Goal: Information Seeking & Learning: Check status

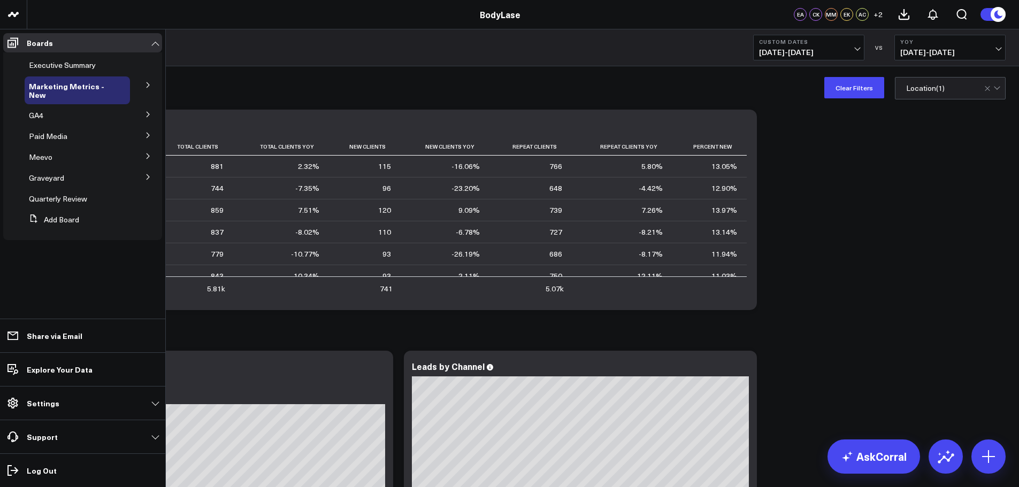
click at [145, 156] on icon at bounding box center [148, 156] width 6 height 6
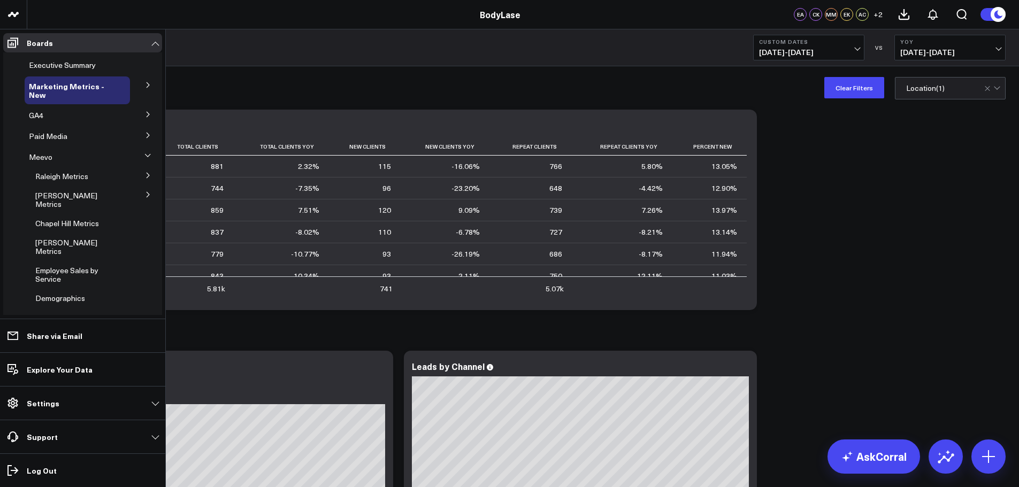
click at [144, 153] on icon at bounding box center [147, 155] width 6 height 6
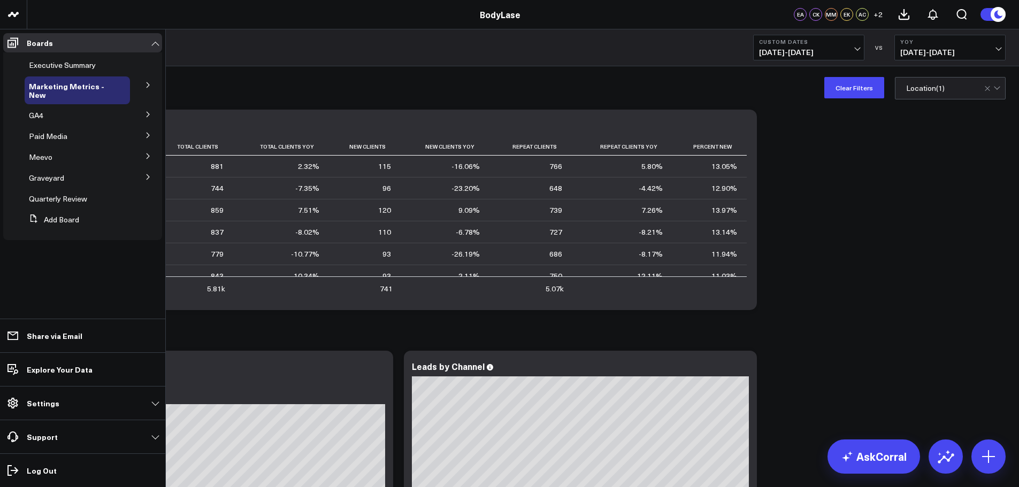
click at [149, 113] on icon at bounding box center [148, 114] width 6 height 6
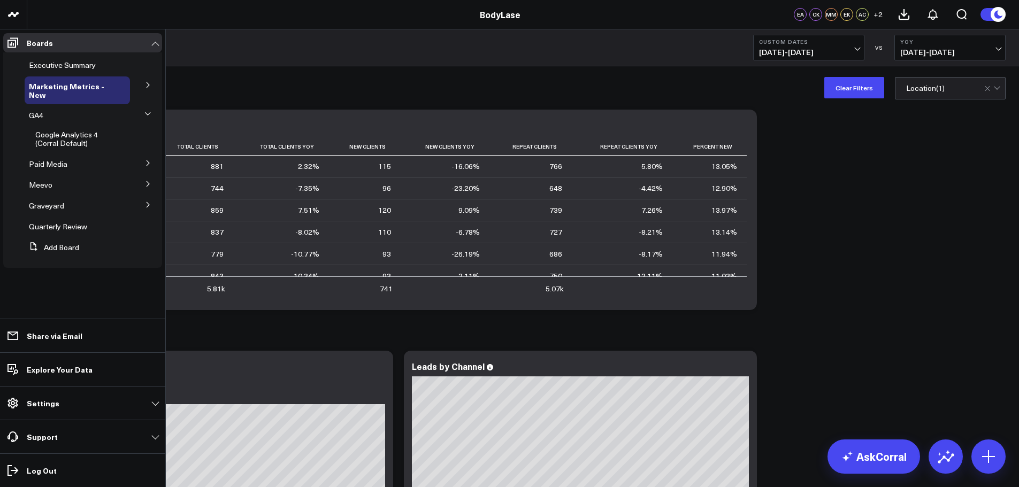
click at [150, 114] on icon at bounding box center [147, 114] width 6 height 6
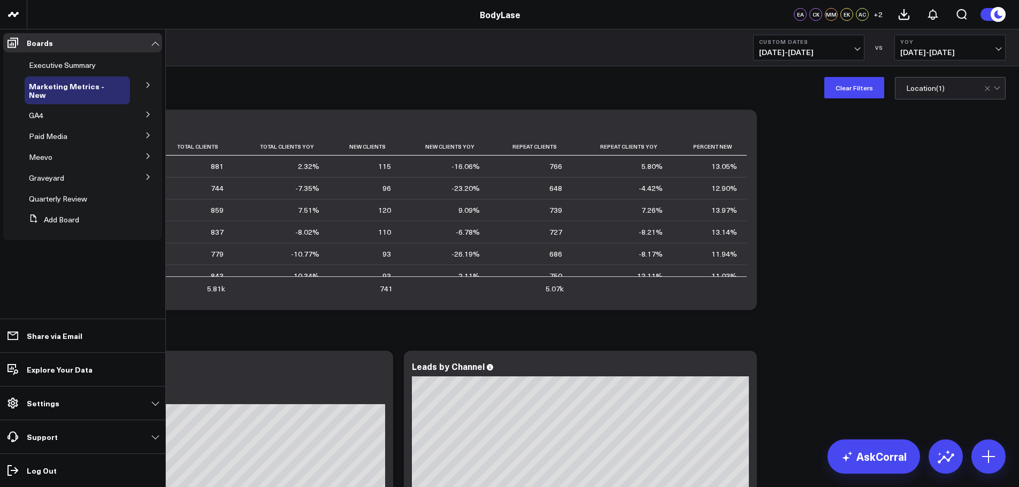
click at [145, 135] on icon at bounding box center [148, 135] width 6 height 6
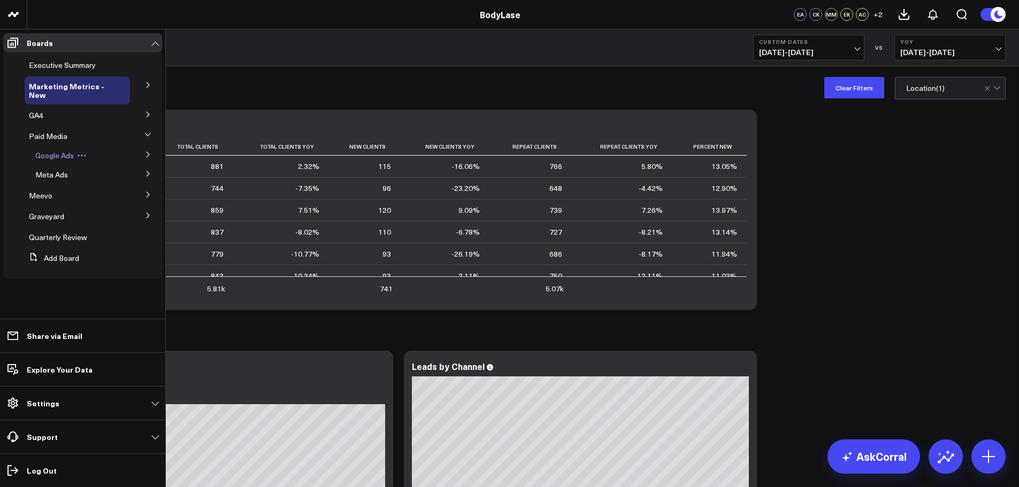
click at [63, 152] on span "Google Ads" at bounding box center [54, 155] width 39 height 10
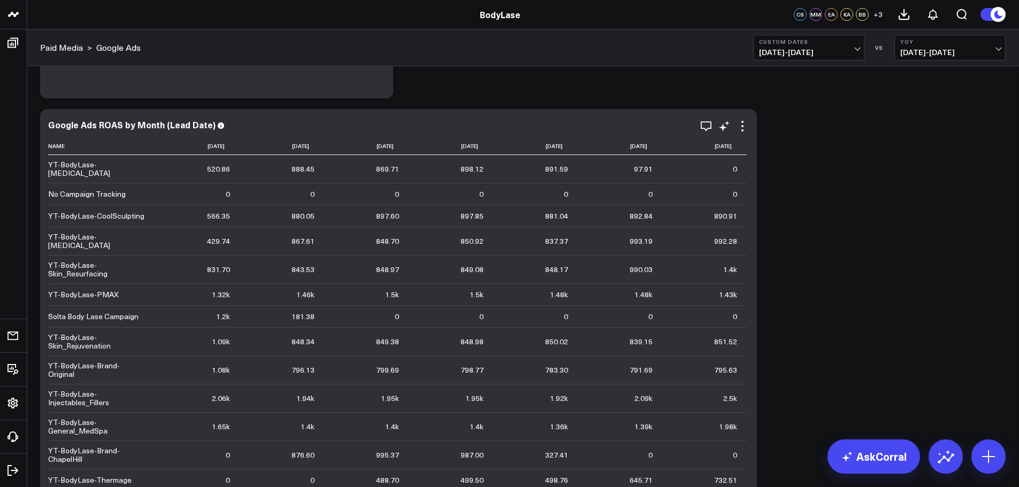
scroll to position [25, 0]
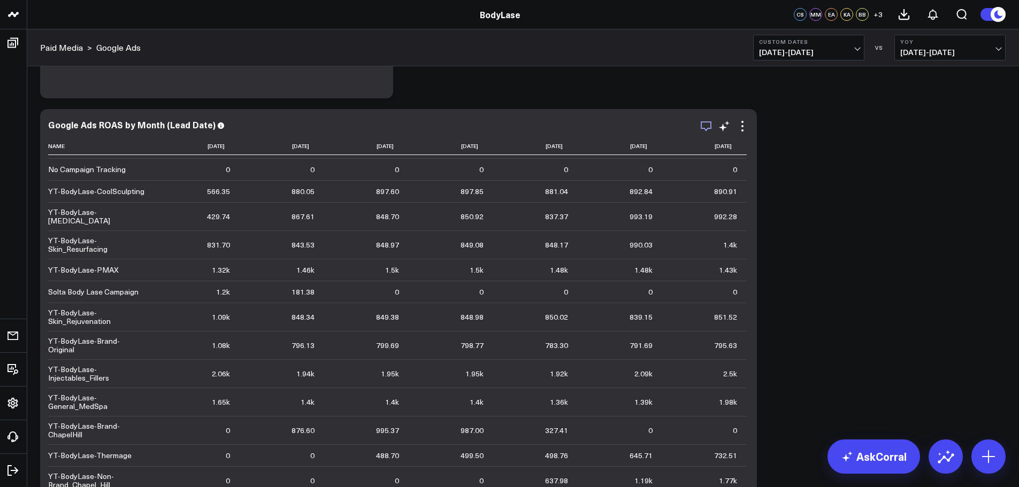
click at [706, 129] on icon "button" at bounding box center [705, 126] width 13 height 13
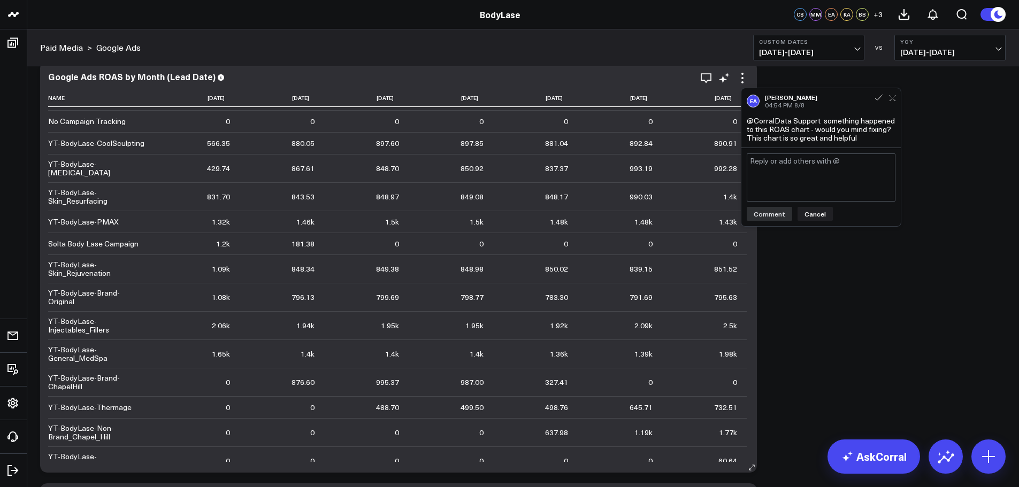
scroll to position [1099, 0]
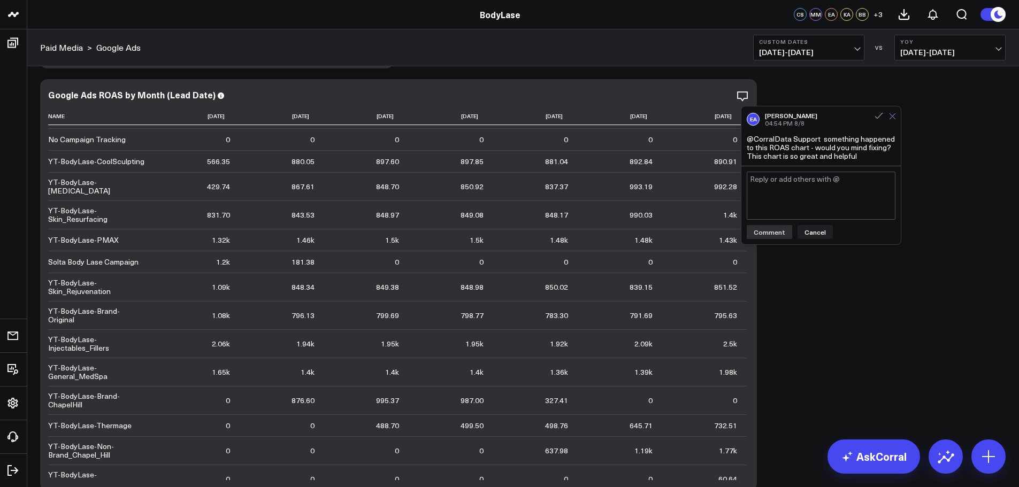
click at [891, 119] on icon at bounding box center [892, 116] width 7 height 7
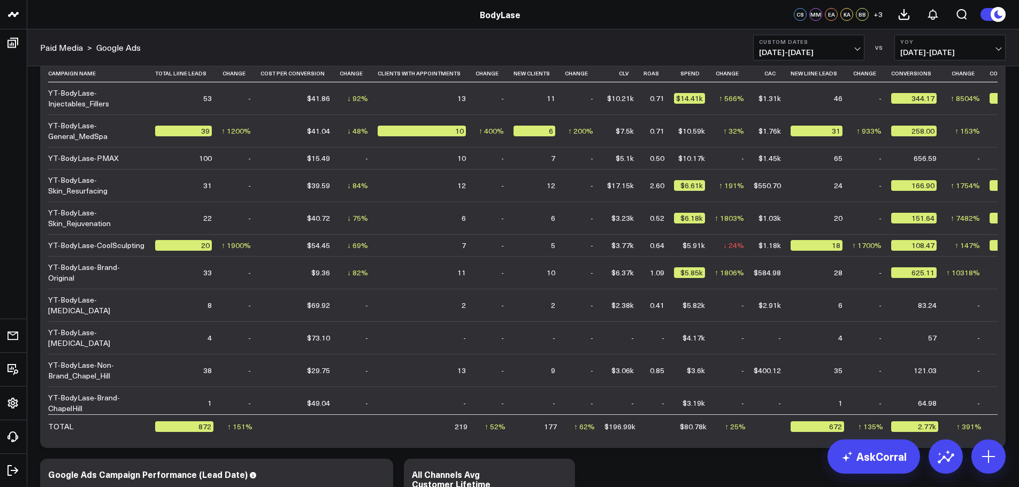
scroll to position [83, 0]
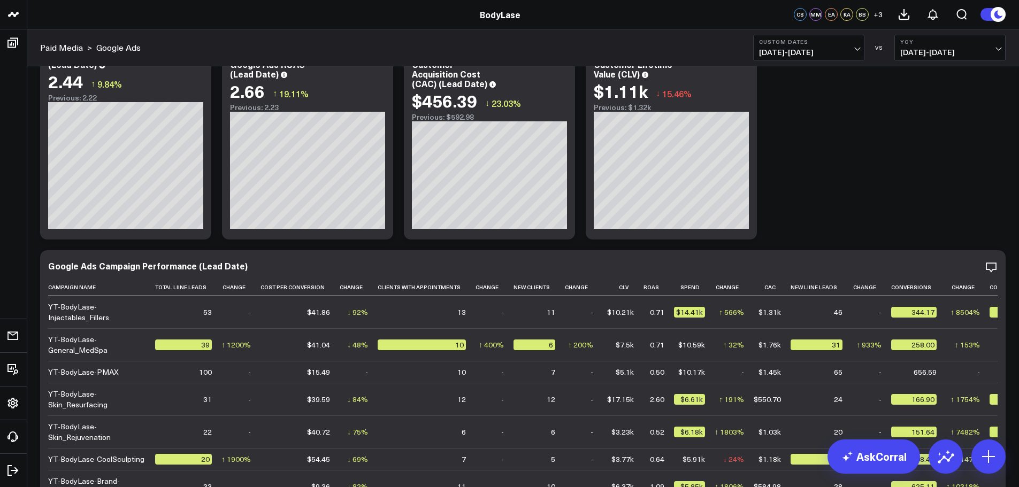
click at [811, 46] on button "Custom Dates [DATE] - [DATE]" at bounding box center [808, 48] width 111 height 26
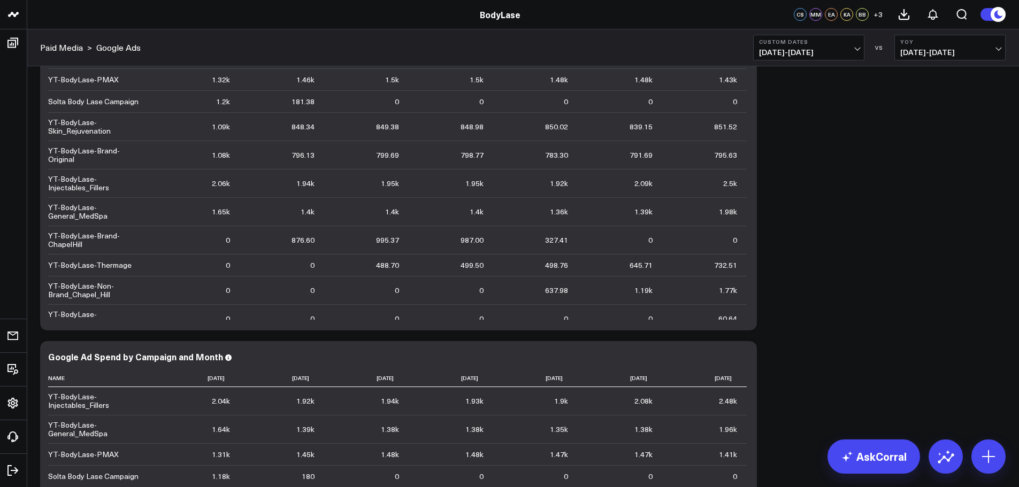
scroll to position [1046, 0]
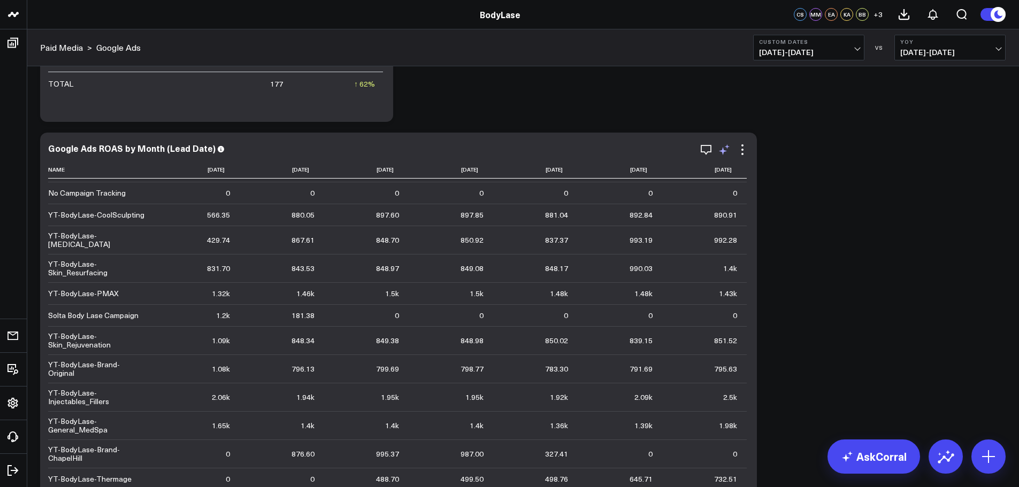
click at [727, 149] on icon at bounding box center [724, 149] width 13 height 13
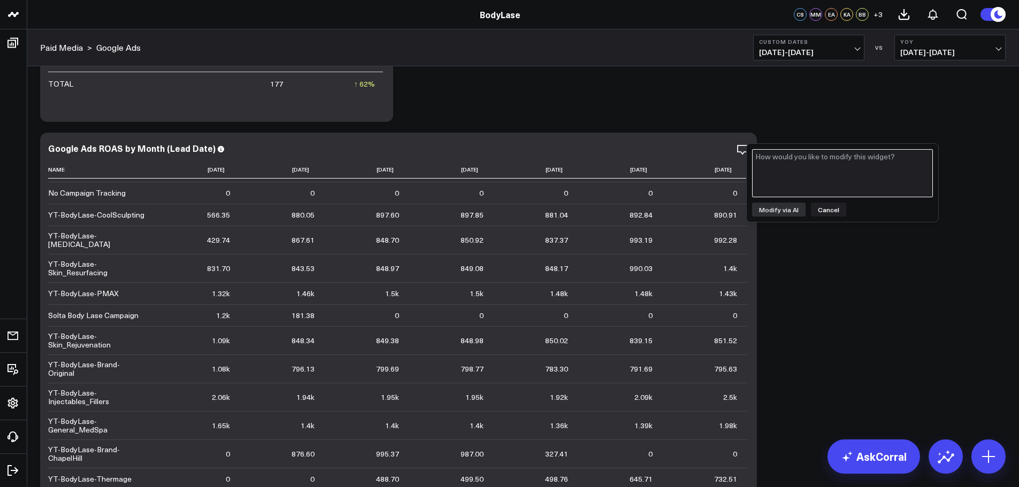
click at [764, 158] on textarea at bounding box center [842, 173] width 181 height 48
type textarea "Can you please change this to Return on Ad Spend?"
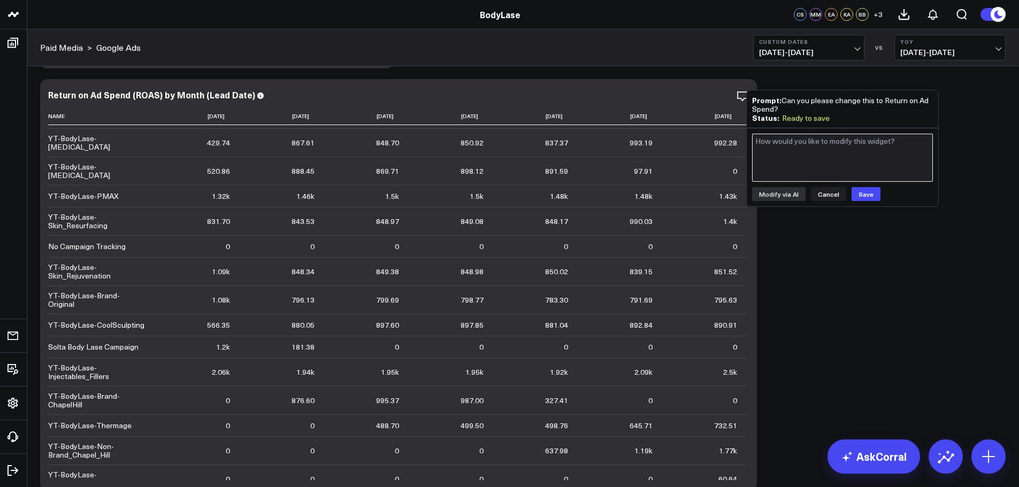
scroll to position [1206, 0]
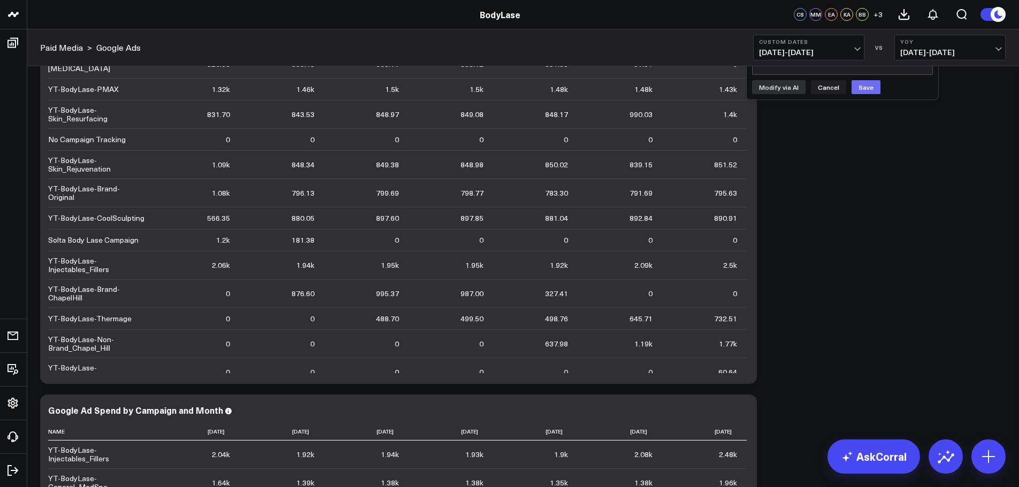
click at [861, 91] on button "Save" at bounding box center [865, 87] width 29 height 14
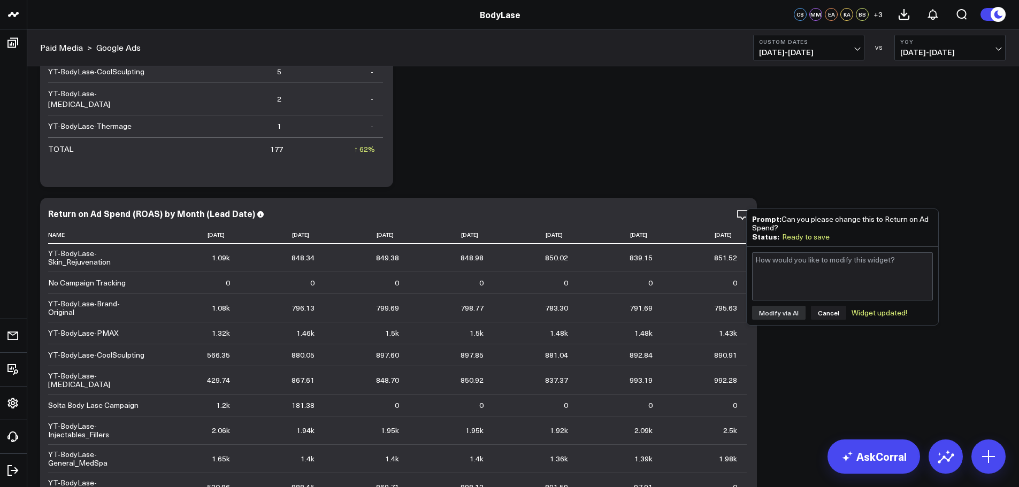
scroll to position [993, 0]
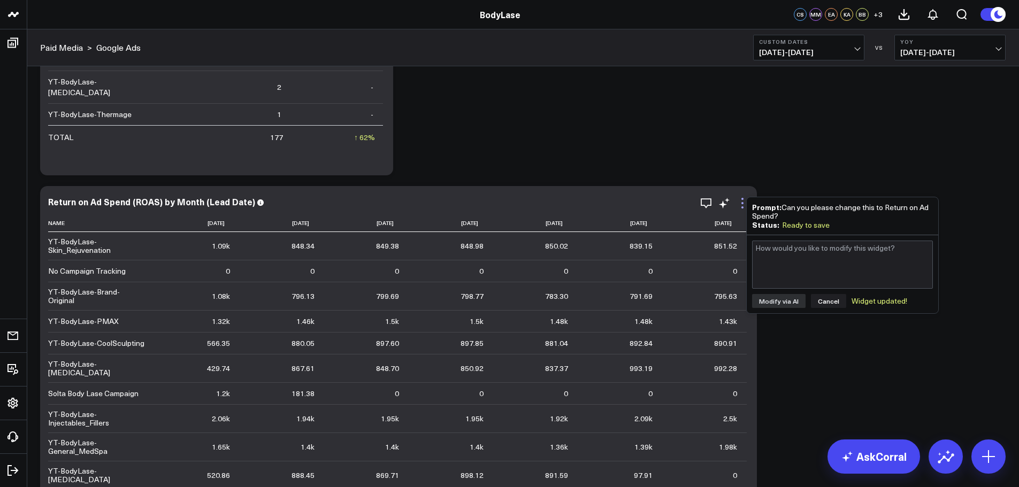
click at [741, 204] on icon at bounding box center [742, 203] width 13 height 13
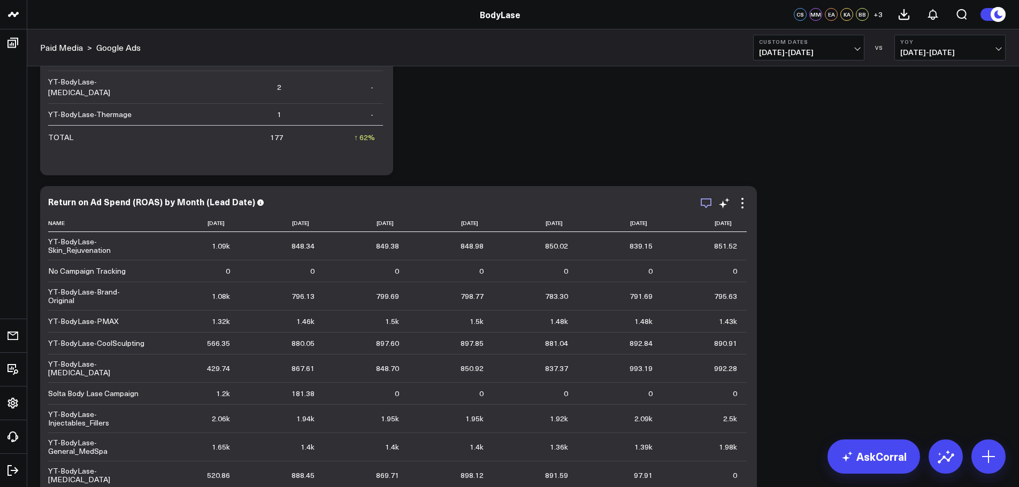
click at [704, 203] on icon "button" at bounding box center [705, 203] width 13 height 13
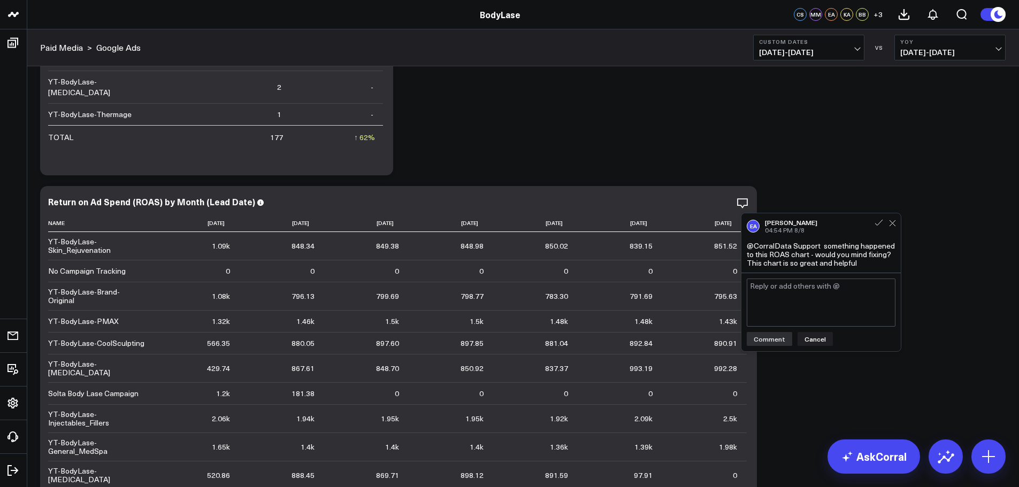
click at [817, 297] on textarea at bounding box center [821, 303] width 149 height 48
type textarea "@CorralData Support following up on this"
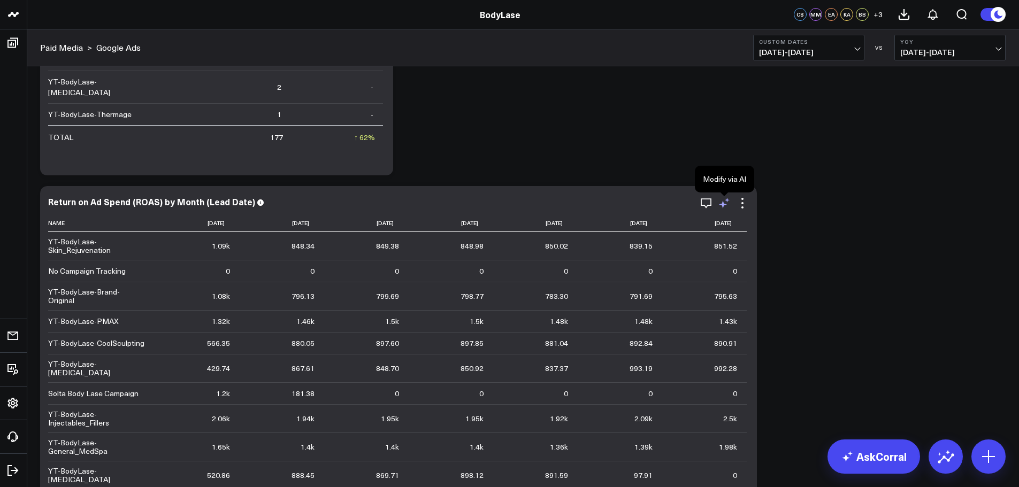
click at [726, 205] on icon at bounding box center [724, 203] width 13 height 13
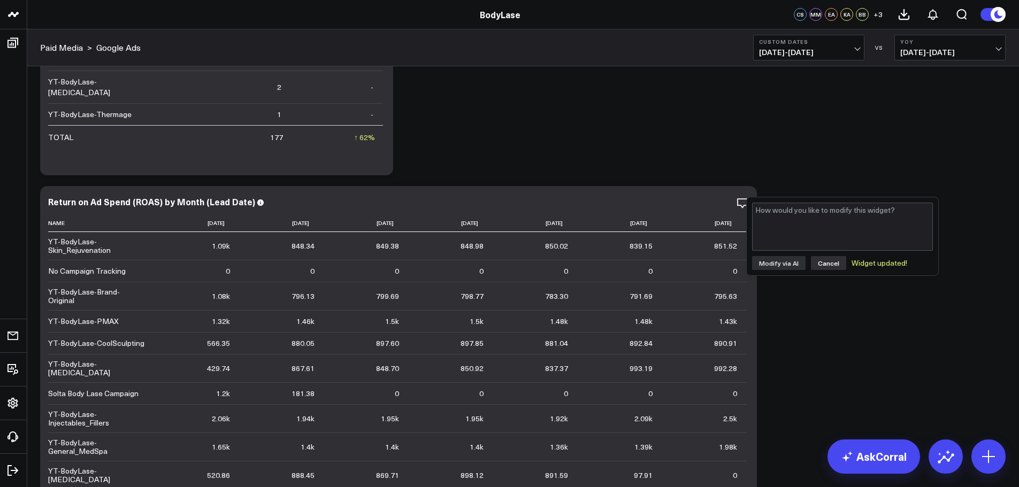
click at [818, 264] on button "Cancel" at bounding box center [828, 263] width 35 height 14
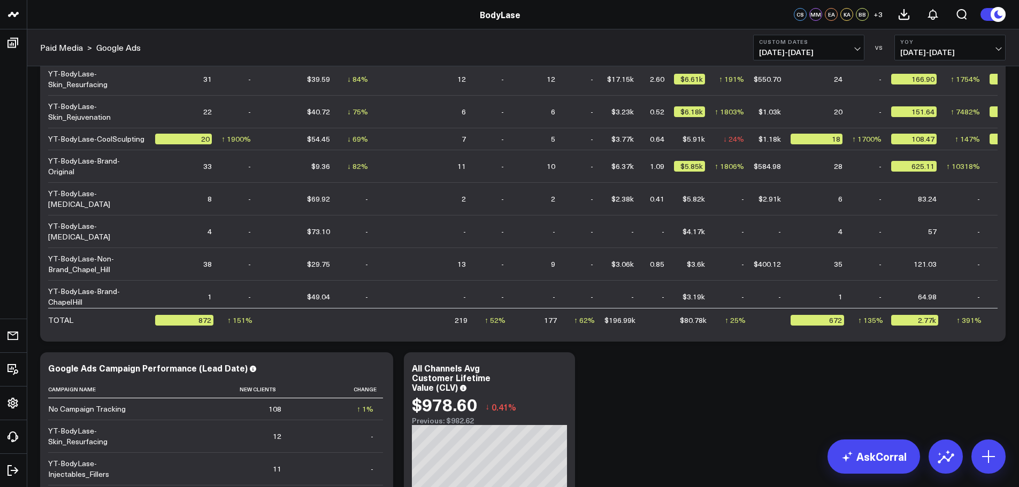
scroll to position [137, 0]
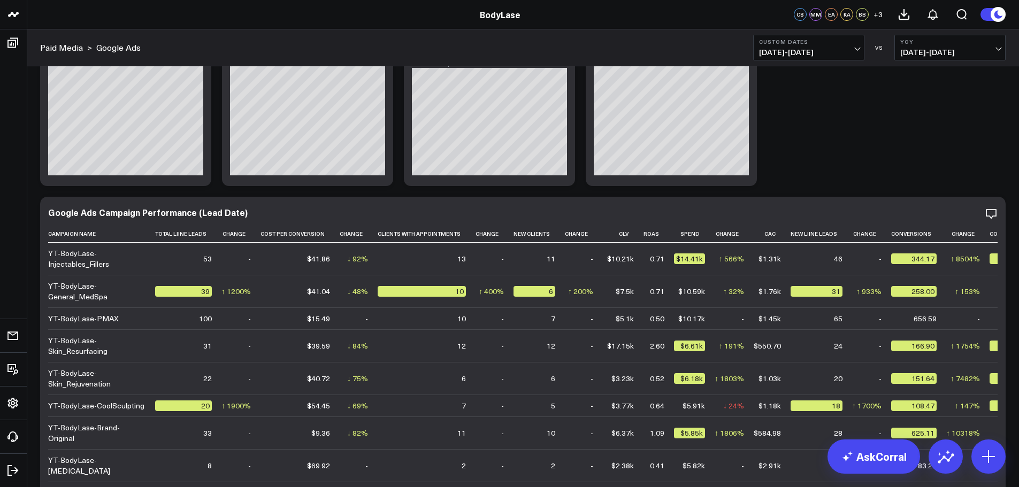
click at [829, 56] on span "[DATE] - [DATE]" at bounding box center [808, 52] width 99 height 9
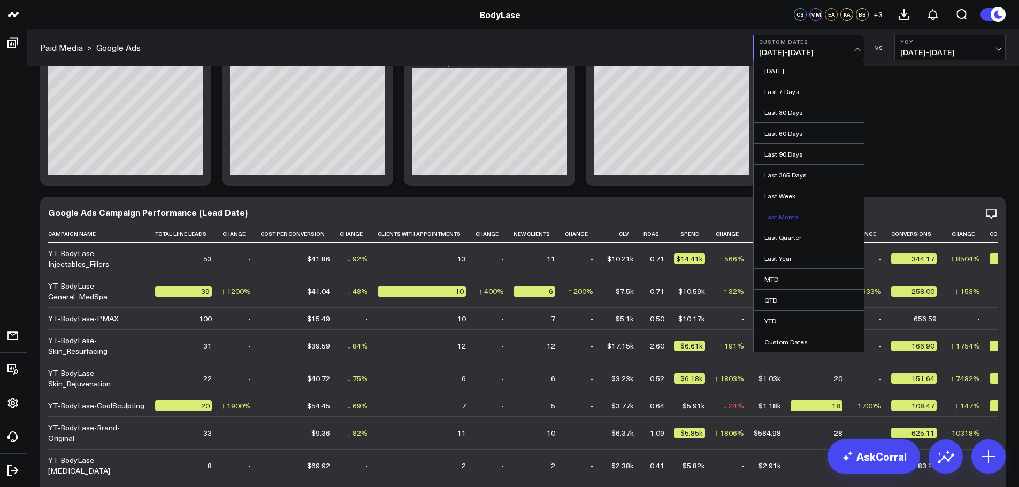
click at [787, 215] on link "Last Month" at bounding box center [808, 216] width 110 height 20
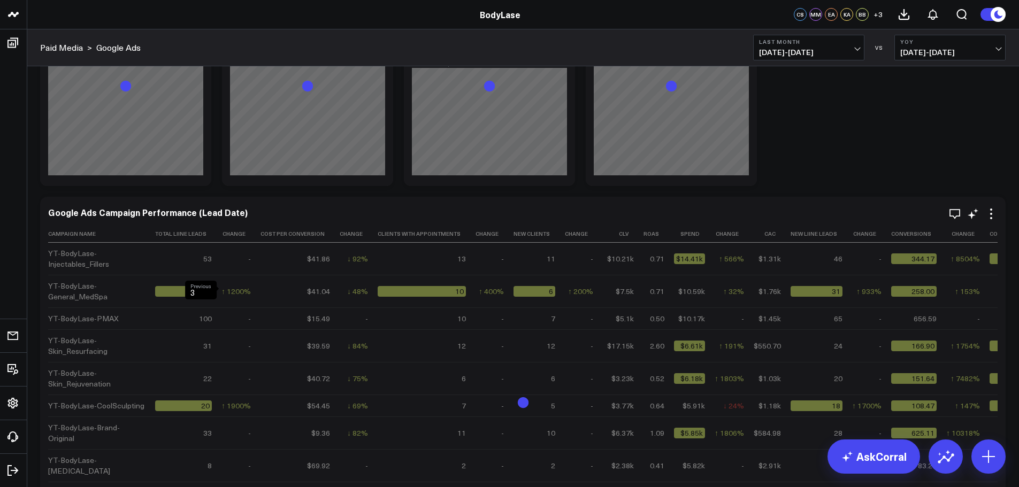
scroll to position [30, 0]
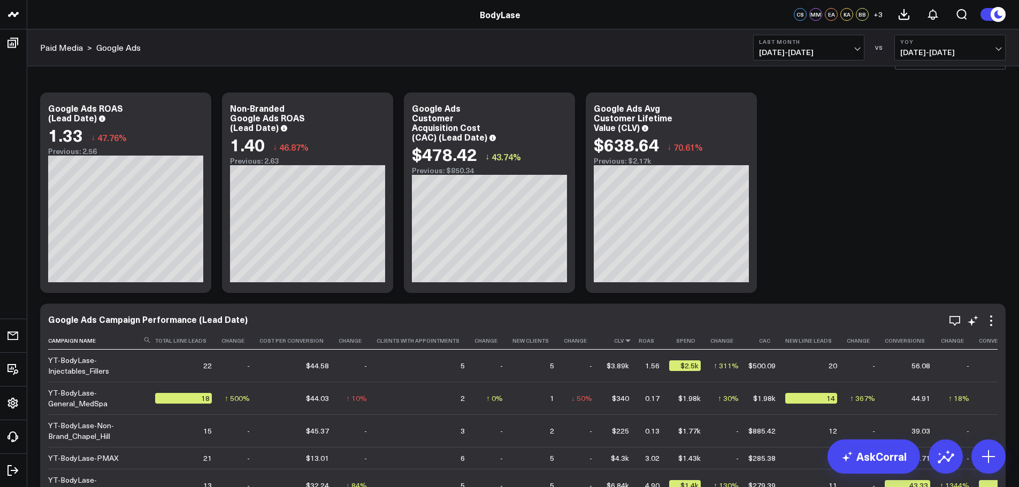
click at [624, 340] on icon at bounding box center [628, 340] width 9 height 6
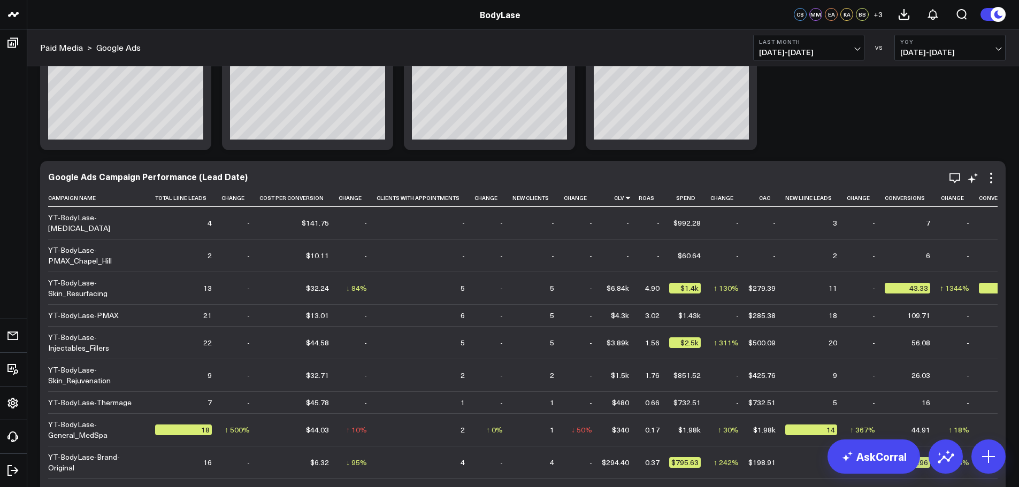
scroll to position [137, 0]
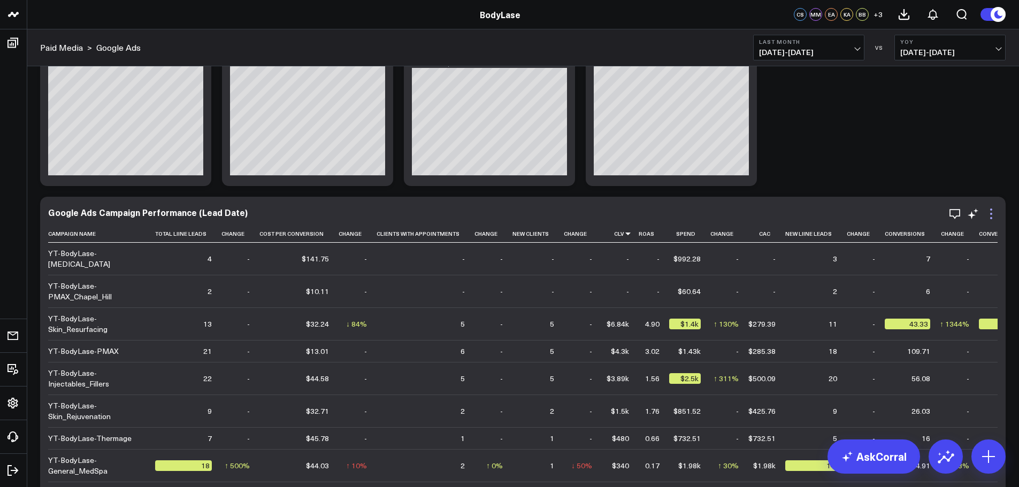
click at [990, 213] on icon at bounding box center [990, 213] width 13 height 13
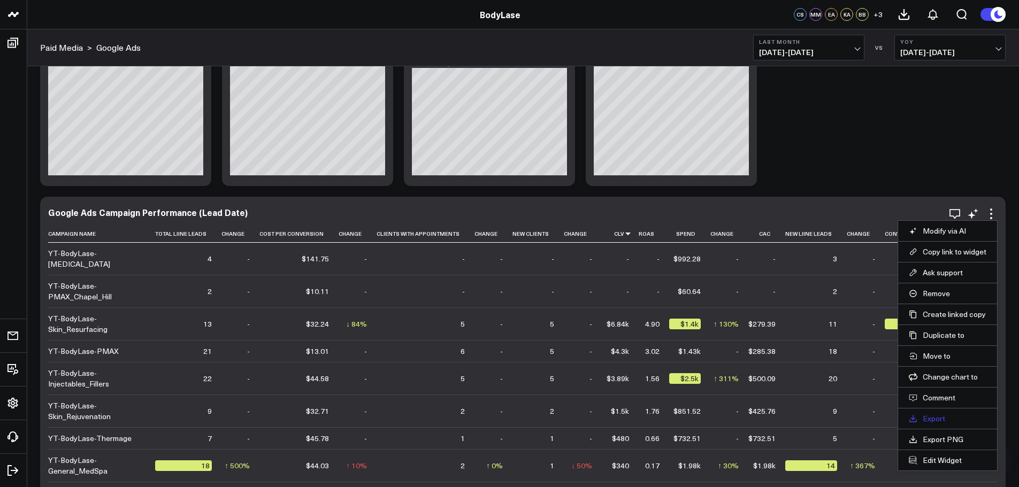
click at [927, 416] on link "Export" at bounding box center [948, 419] width 78 height 10
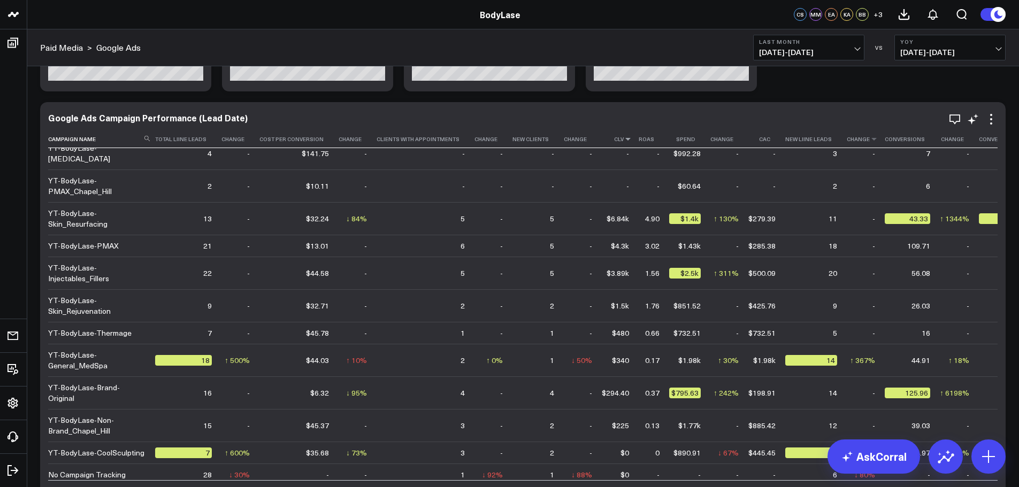
scroll to position [244, 0]
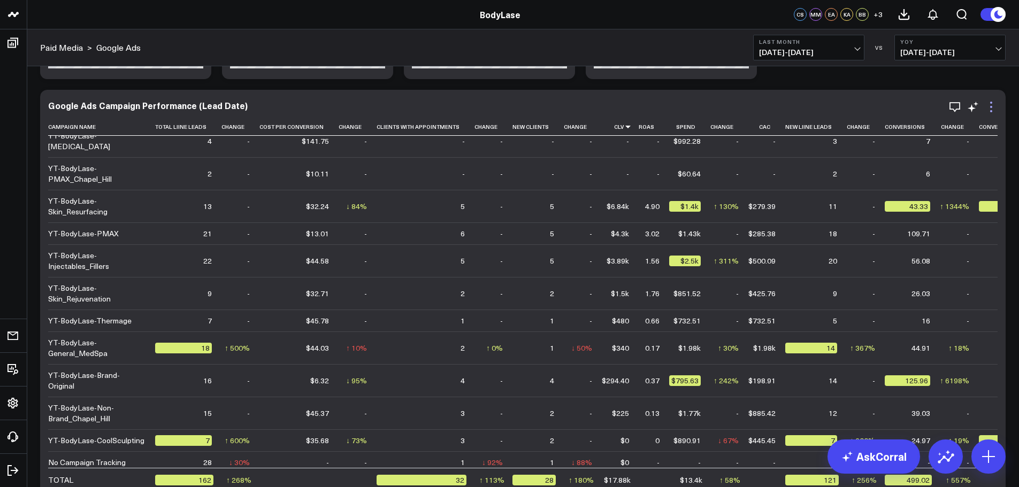
click at [996, 111] on icon at bounding box center [990, 107] width 13 height 13
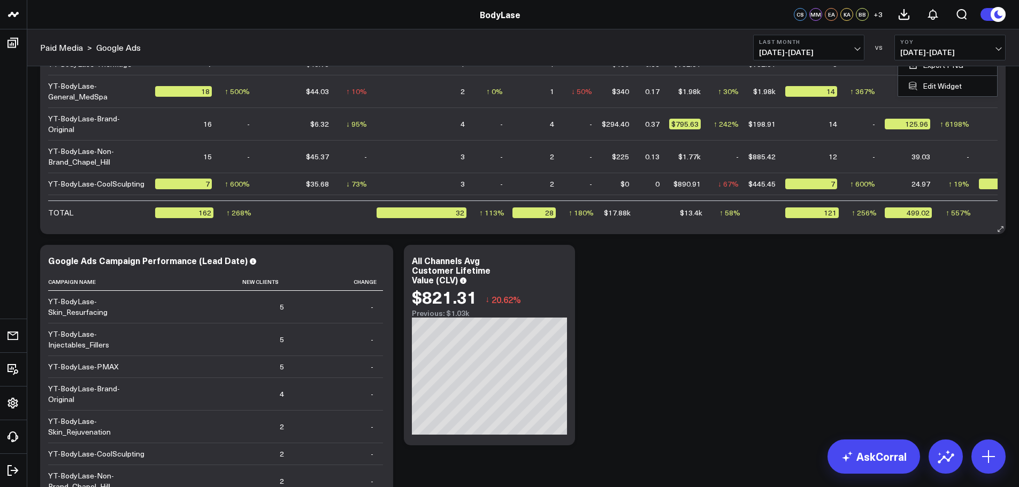
scroll to position [458, 0]
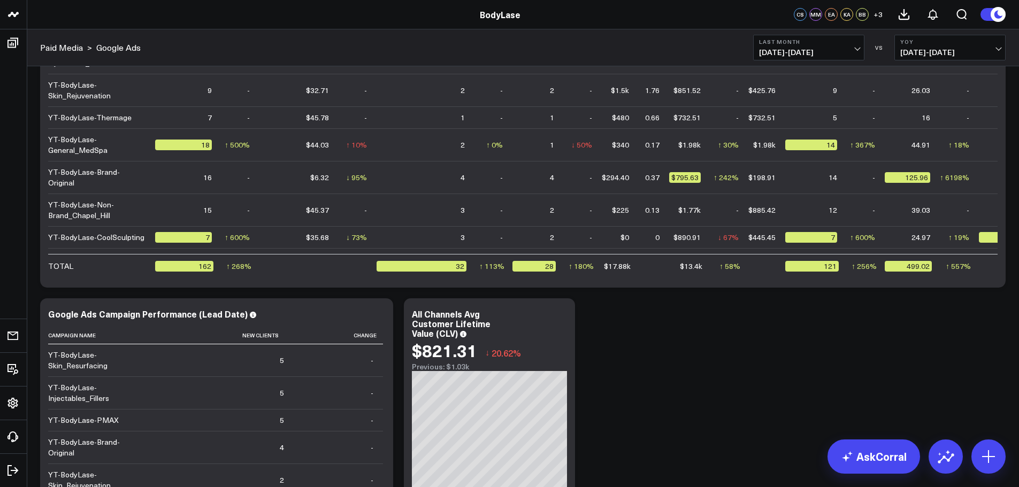
click at [925, 42] on b "YoY" at bounding box center [949, 42] width 99 height 6
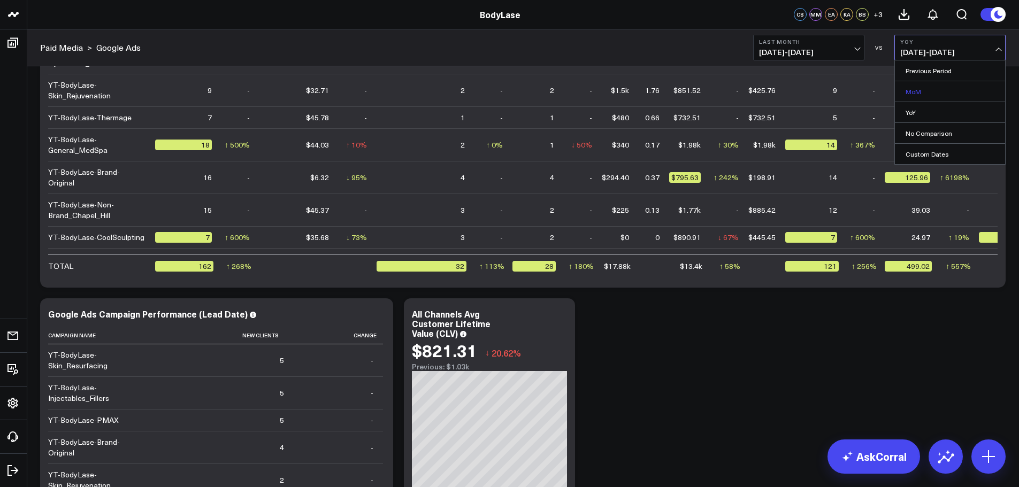
click at [918, 90] on link "MoM" at bounding box center [950, 91] width 110 height 20
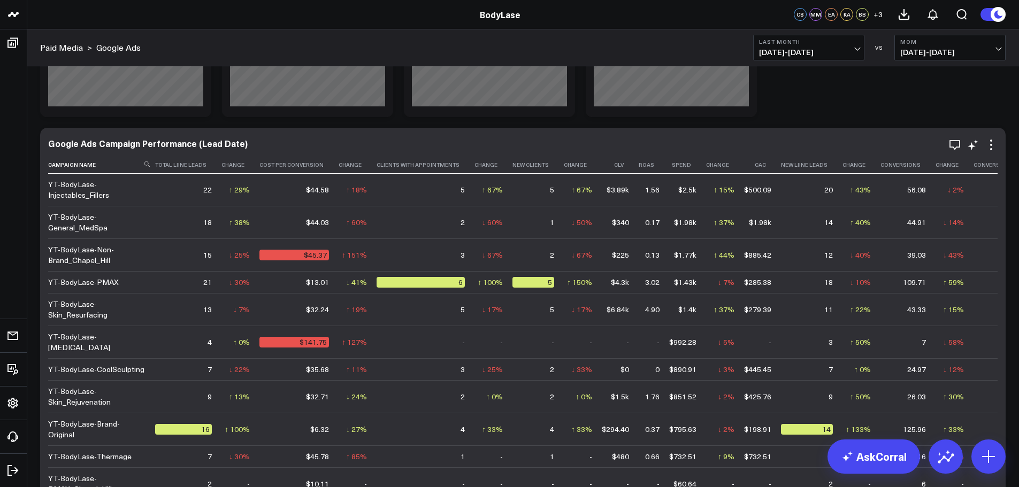
scroll to position [190, 0]
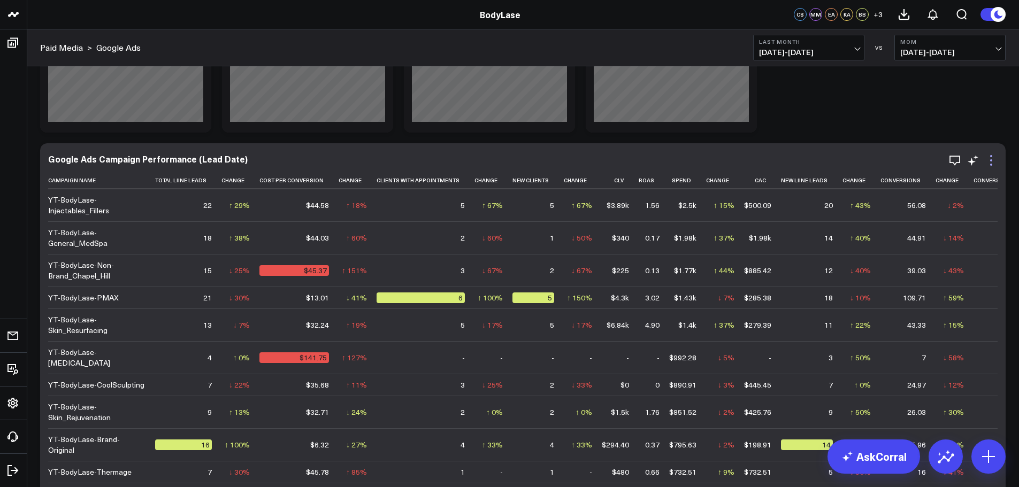
click at [989, 162] on icon at bounding box center [990, 160] width 13 height 13
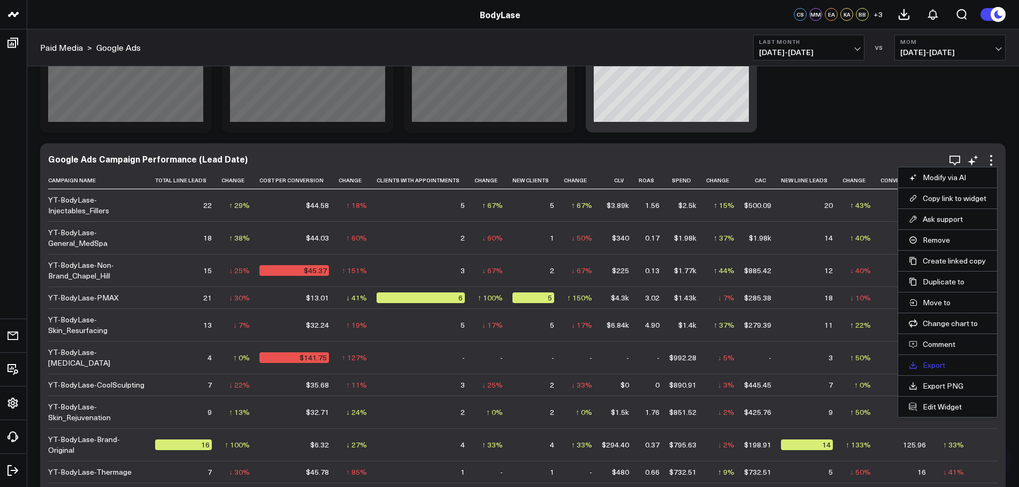
click at [933, 367] on link "Export" at bounding box center [948, 365] width 78 height 10
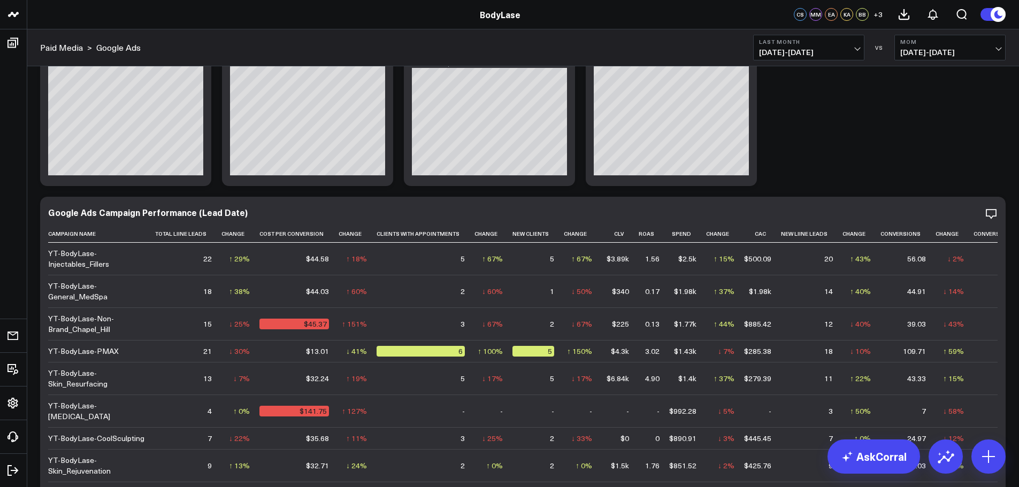
scroll to position [0, 0]
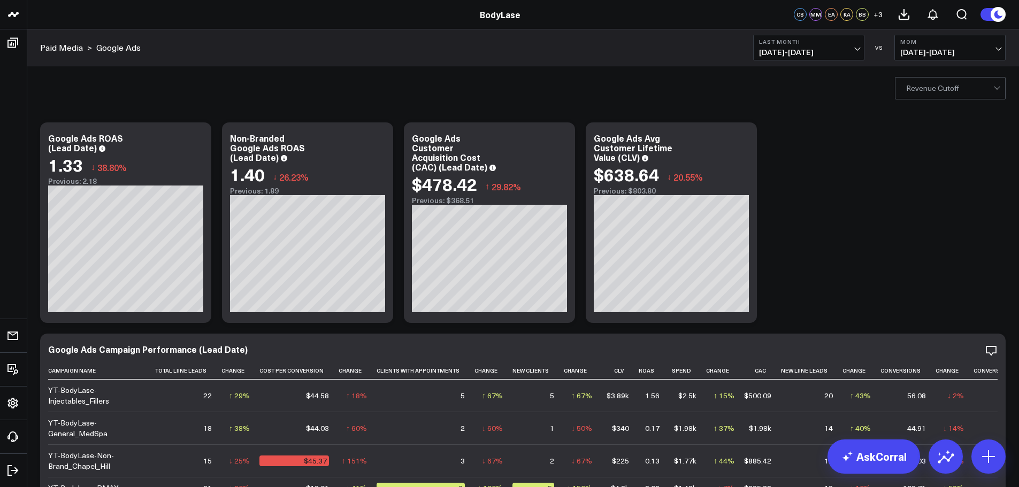
click at [819, 55] on span "[DATE] - [DATE]" at bounding box center [808, 52] width 99 height 9
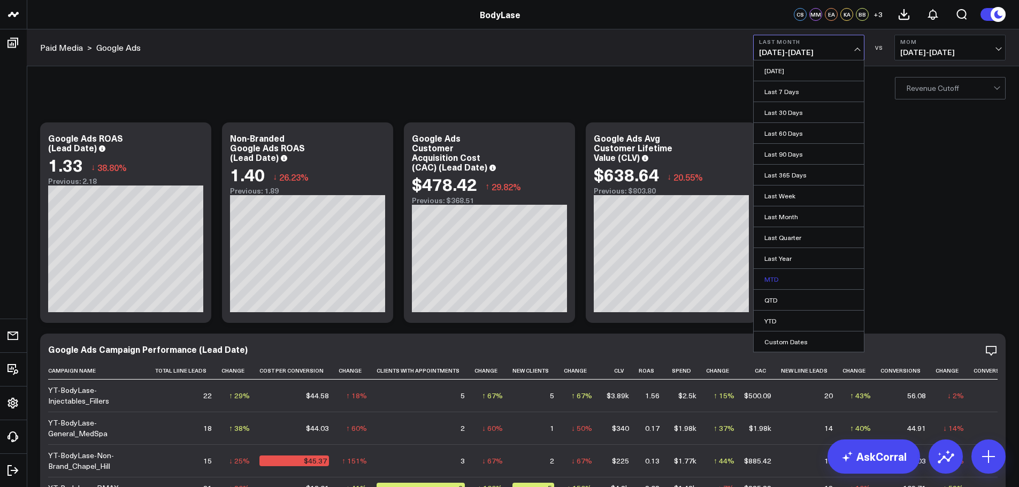
click at [774, 273] on link "MTD" at bounding box center [808, 279] width 110 height 20
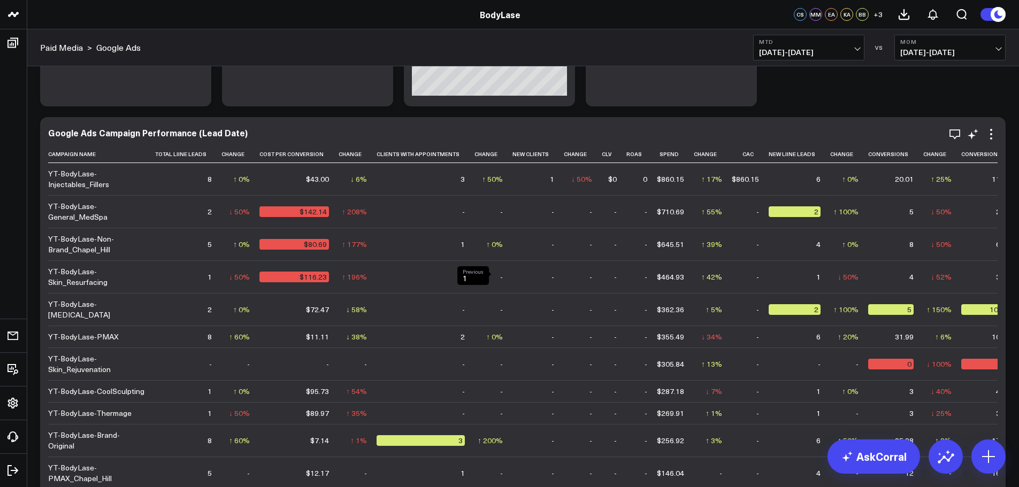
scroll to position [214, 0]
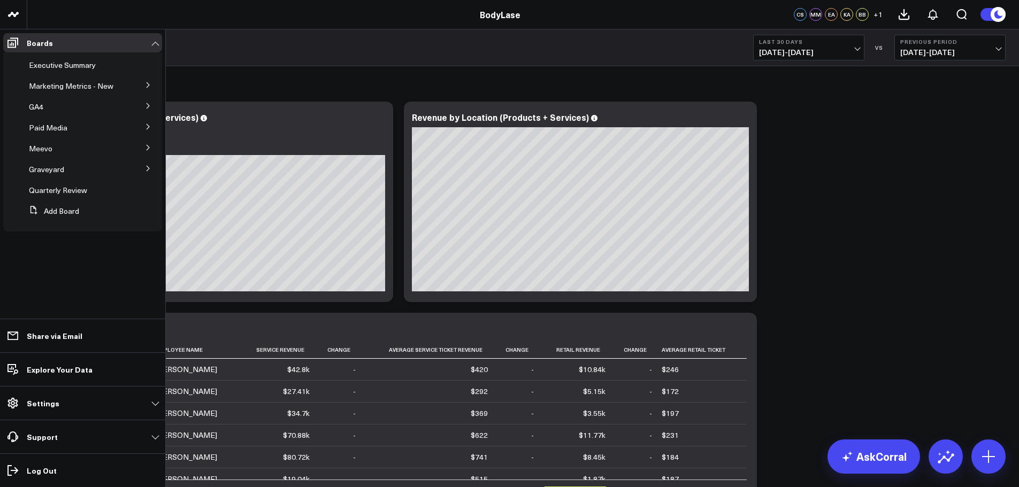
click at [149, 87] on icon at bounding box center [148, 85] width 6 height 6
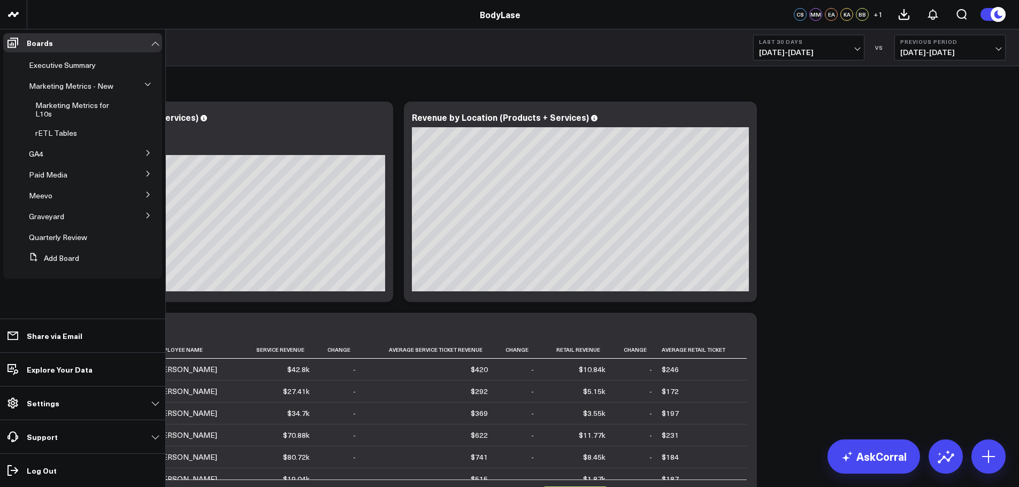
click at [150, 152] on icon at bounding box center [148, 153] width 6 height 6
click at [143, 84] on button at bounding box center [148, 84] width 28 height 16
click at [151, 153] on icon at bounding box center [148, 153] width 6 height 6
click at [146, 153] on icon at bounding box center [148, 154] width 6 height 6
click at [146, 182] on button at bounding box center [148, 186] width 28 height 16
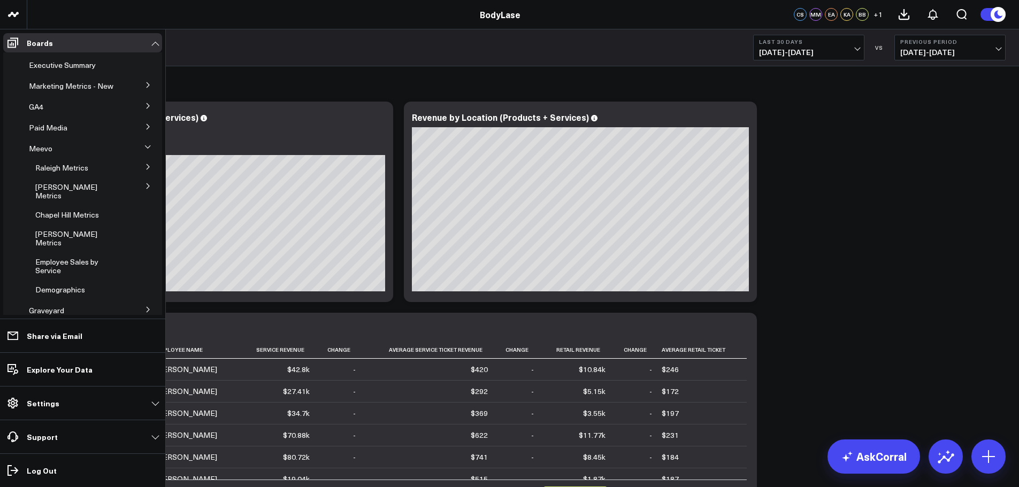
click at [144, 150] on icon at bounding box center [147, 147] width 6 height 6
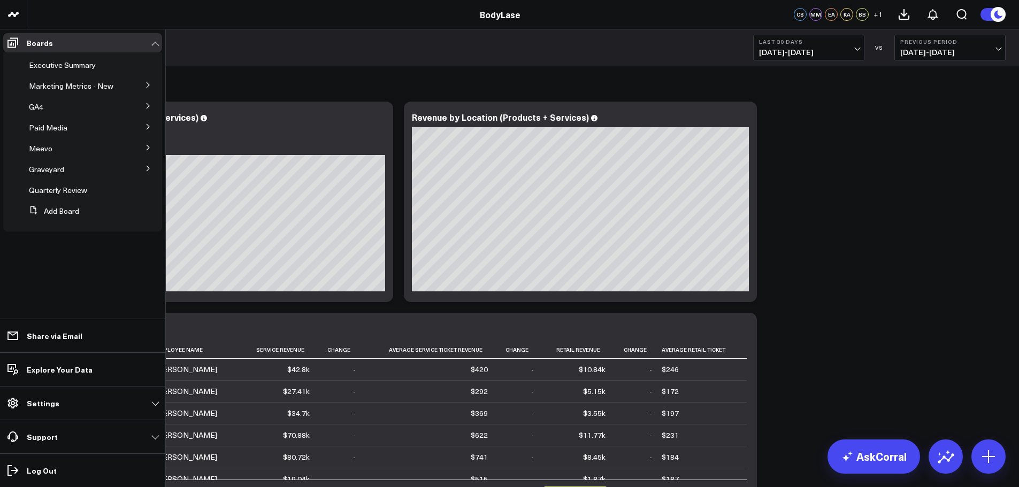
click at [152, 80] on button at bounding box center [148, 84] width 28 height 16
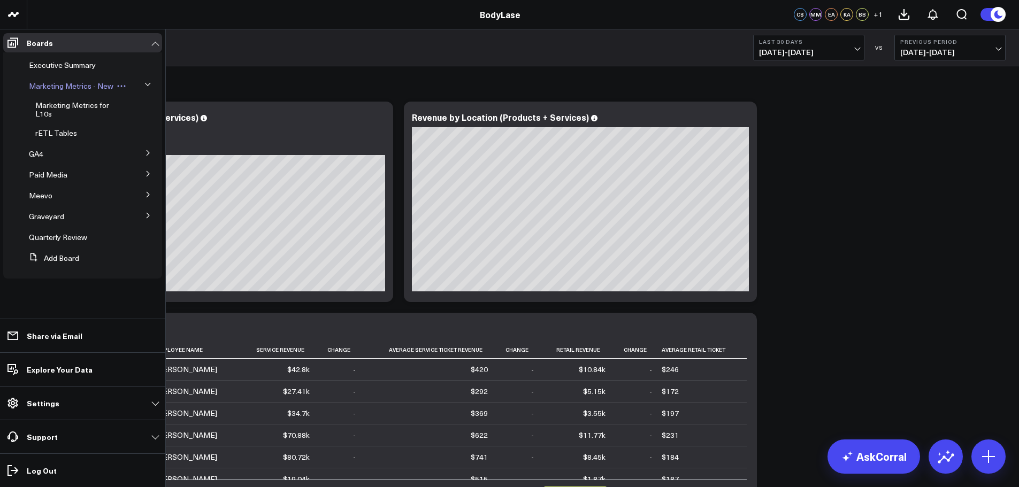
click at [70, 89] on span "Marketing Metrics - New" at bounding box center [71, 86] width 84 height 10
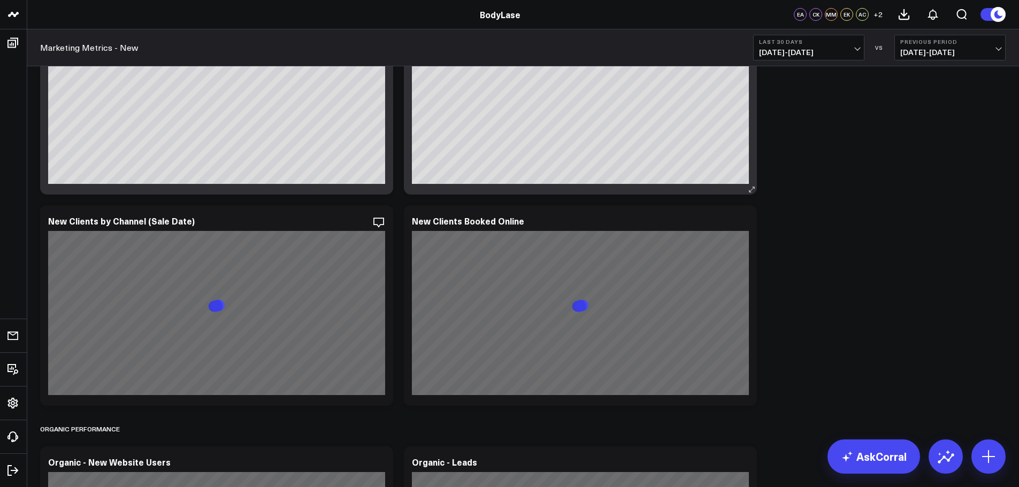
scroll to position [642, 0]
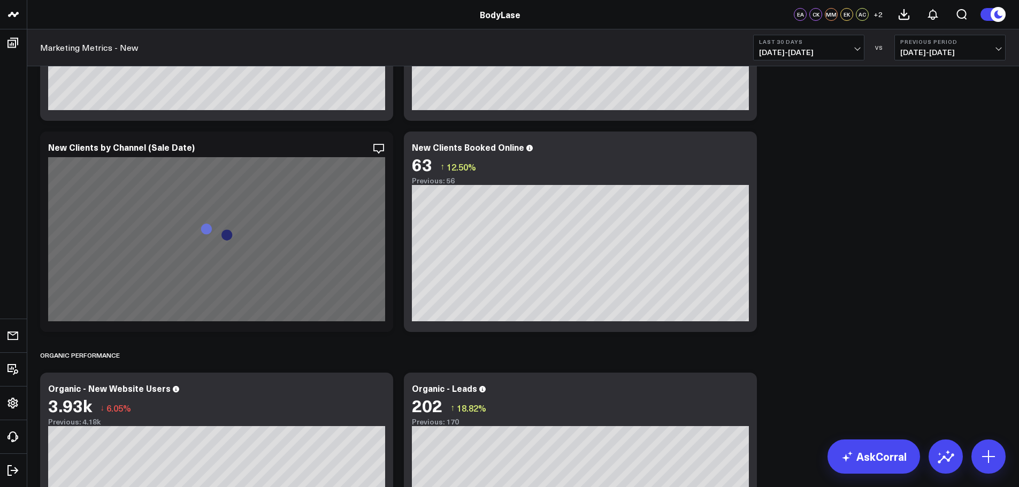
click at [832, 55] on span "07/13/25 - 08/11/25" at bounding box center [808, 52] width 99 height 9
click at [789, 321] on link "YTD" at bounding box center [808, 321] width 110 height 20
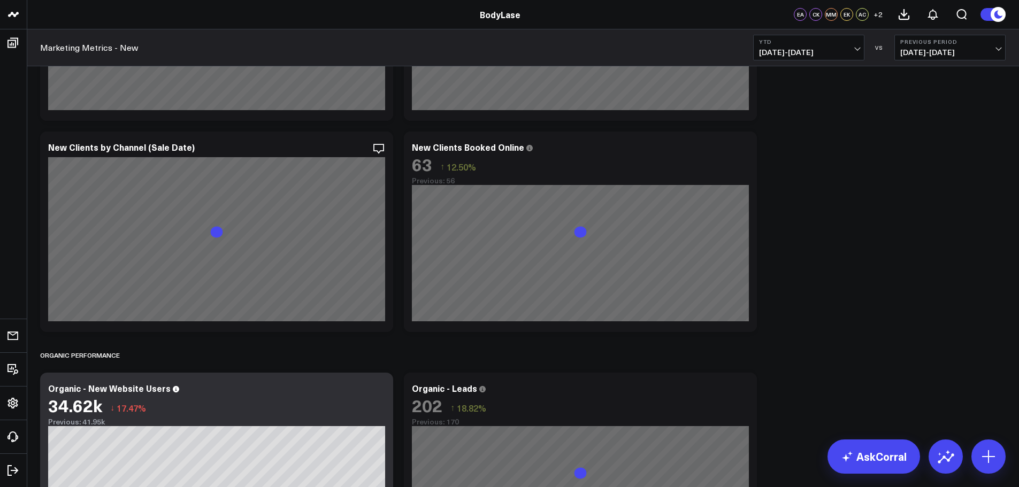
click at [937, 48] on span "05/23/24 - 12/31/24" at bounding box center [949, 52] width 99 height 9
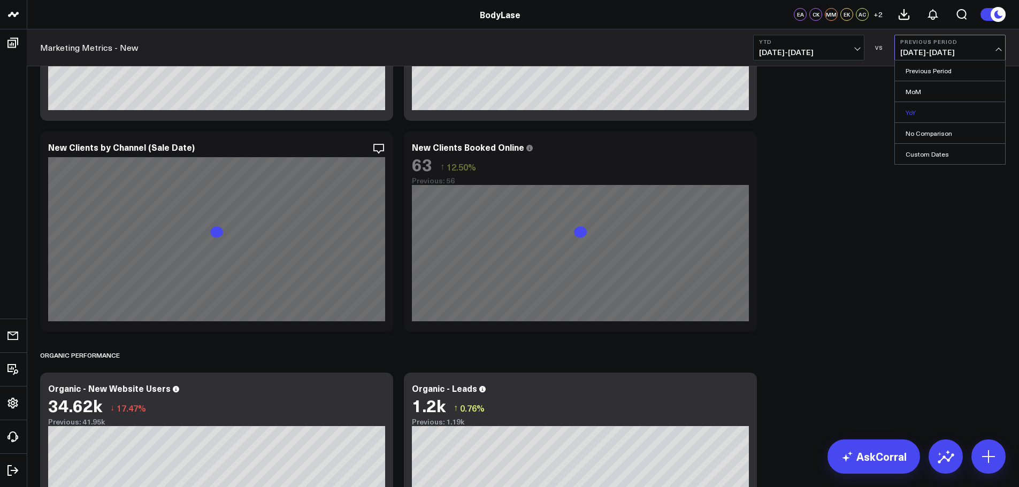
click at [914, 111] on link "YoY" at bounding box center [950, 112] width 110 height 20
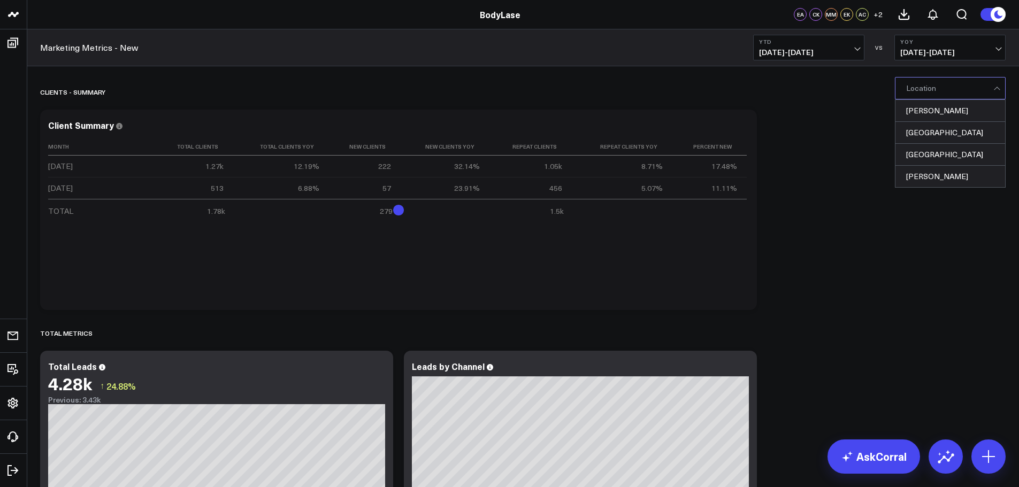
click at [942, 90] on div at bounding box center [949, 88] width 87 height 21
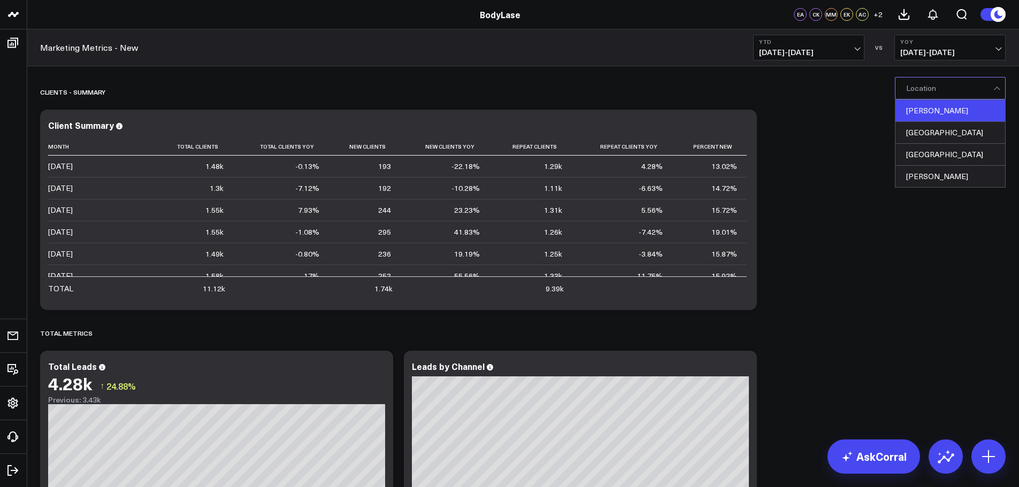
click at [933, 119] on div "Cary" at bounding box center [950, 111] width 110 height 22
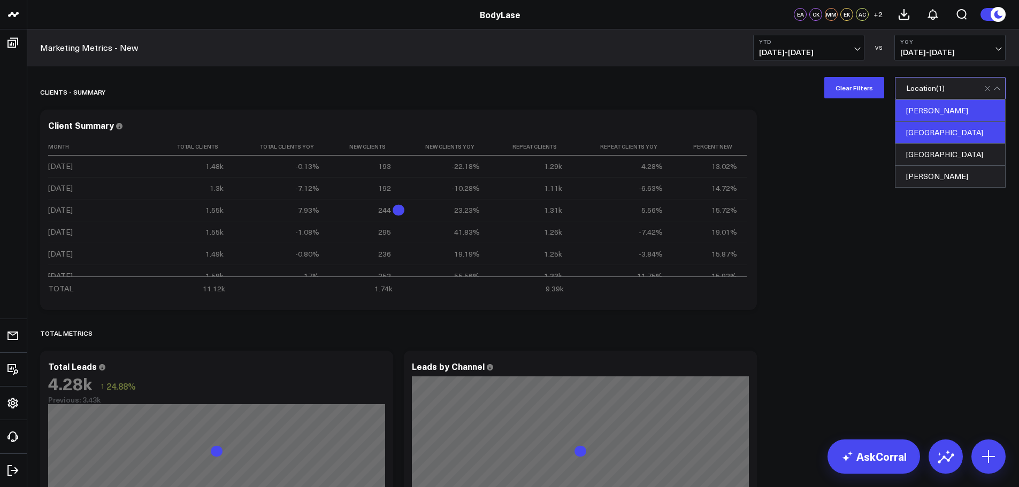
click at [930, 129] on div "Raleigh" at bounding box center [950, 133] width 110 height 22
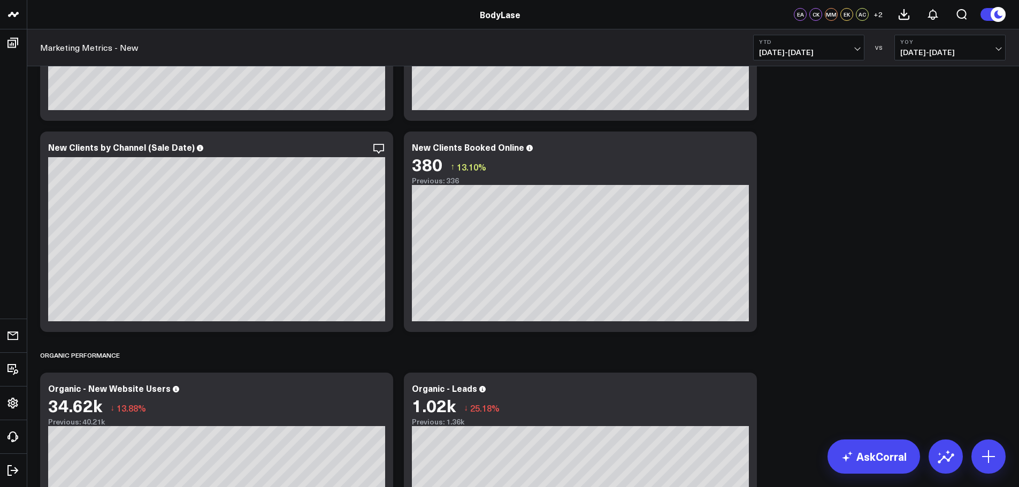
scroll to position [588, 0]
